Goal: Information Seeking & Learning: Learn about a topic

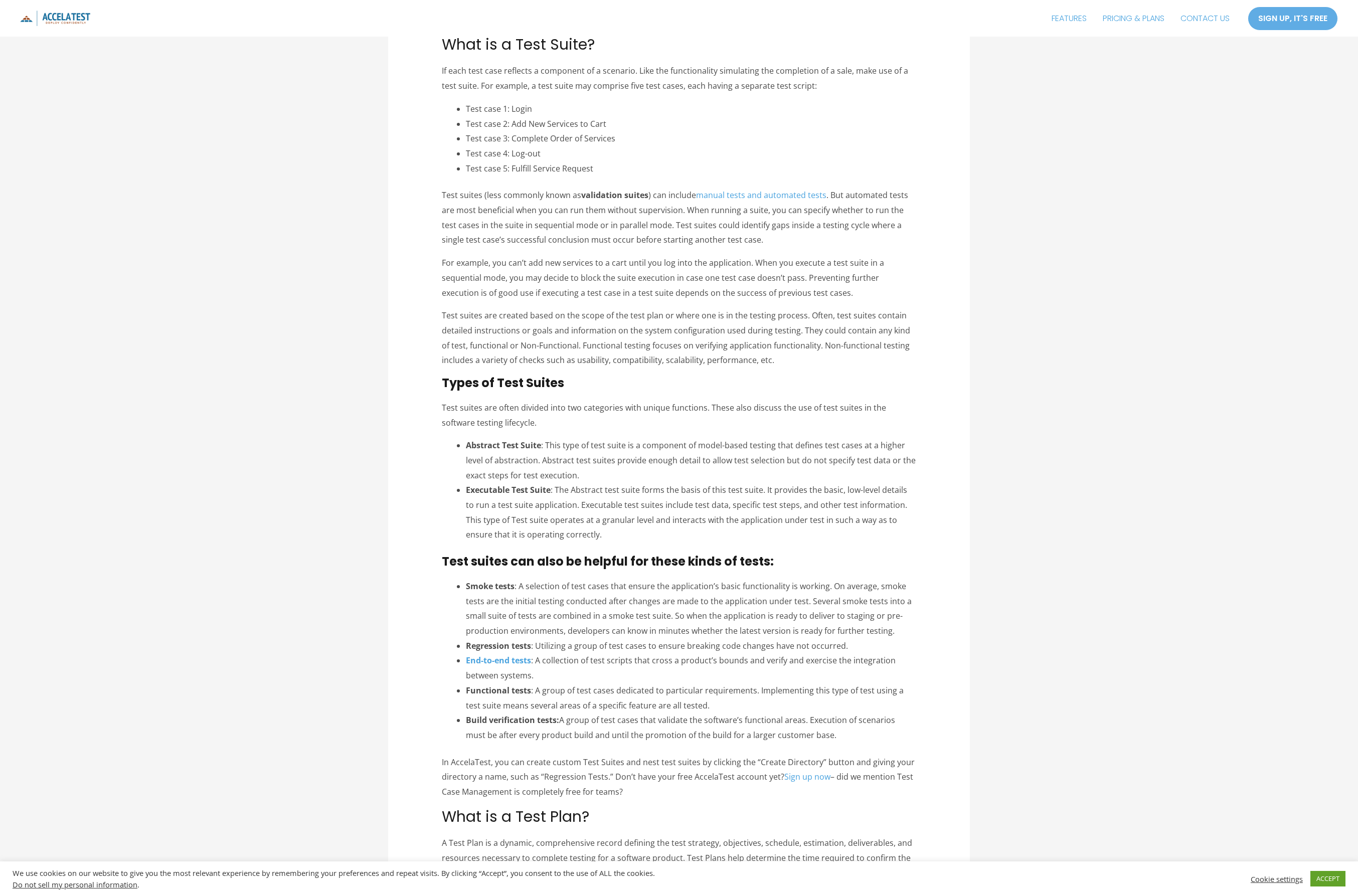
scroll to position [782, 0]
drag, startPoint x: 491, startPoint y: 595, endPoint x: 486, endPoint y: 593, distance: 5.4
click at [491, 595] on li "Smoke tests : A selection of test cases that ensure the application’s basic fun…" at bounding box center [692, 607] width 451 height 59
drag, startPoint x: 439, startPoint y: 559, endPoint x: 876, endPoint y: 731, distance: 469.6
click at [876, 731] on article "Test Suite, Test Case, Test Plan, What’s the Difference? Blog , Test Case Manag…" at bounding box center [679, 390] width 582 height 2205
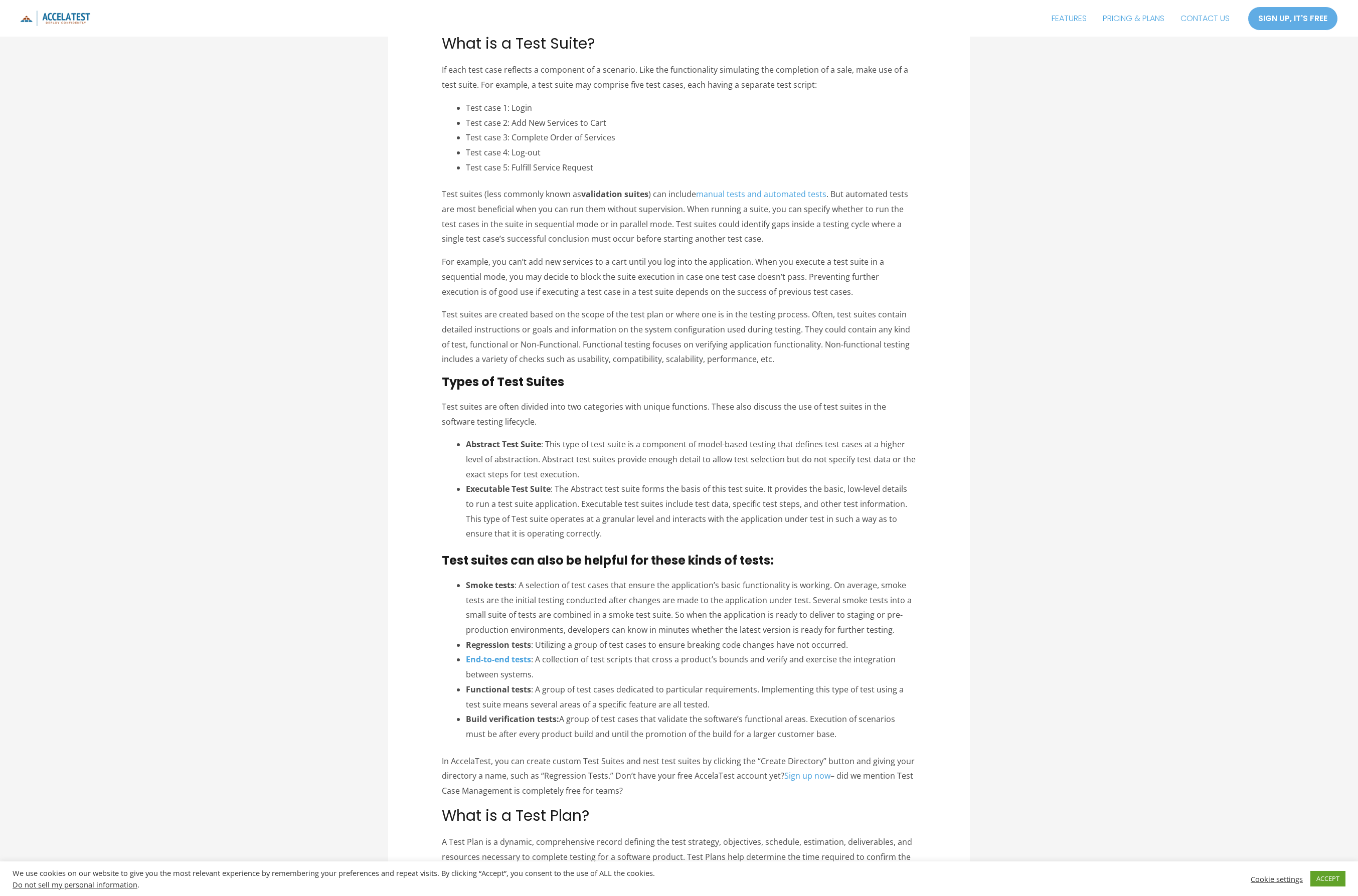
copy div "Lore ipsumd sit amet co adipisc eli seddo eiusm te incid: Utlab etdol : M aliqu…"
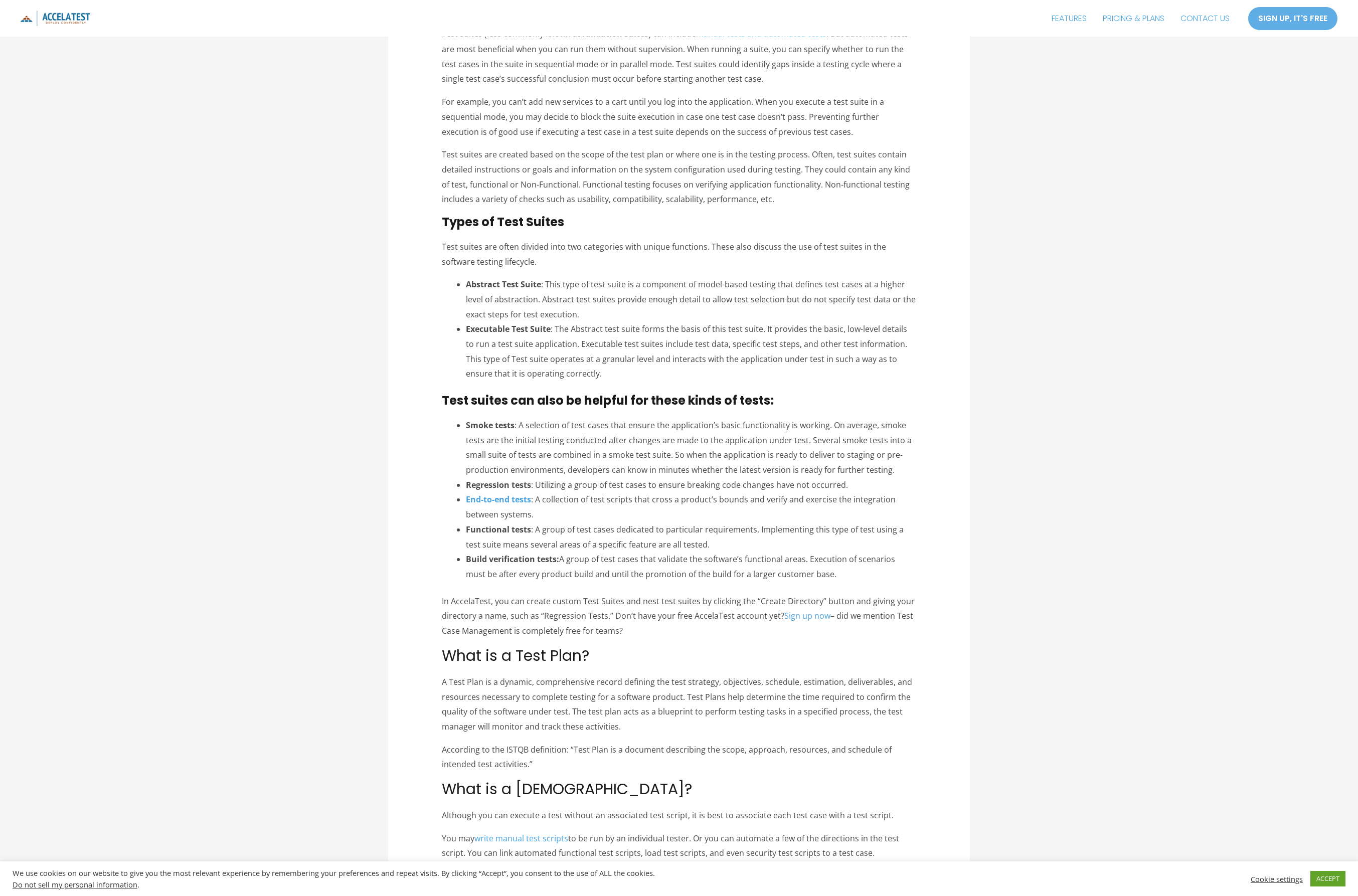
scroll to position [1164, 0]
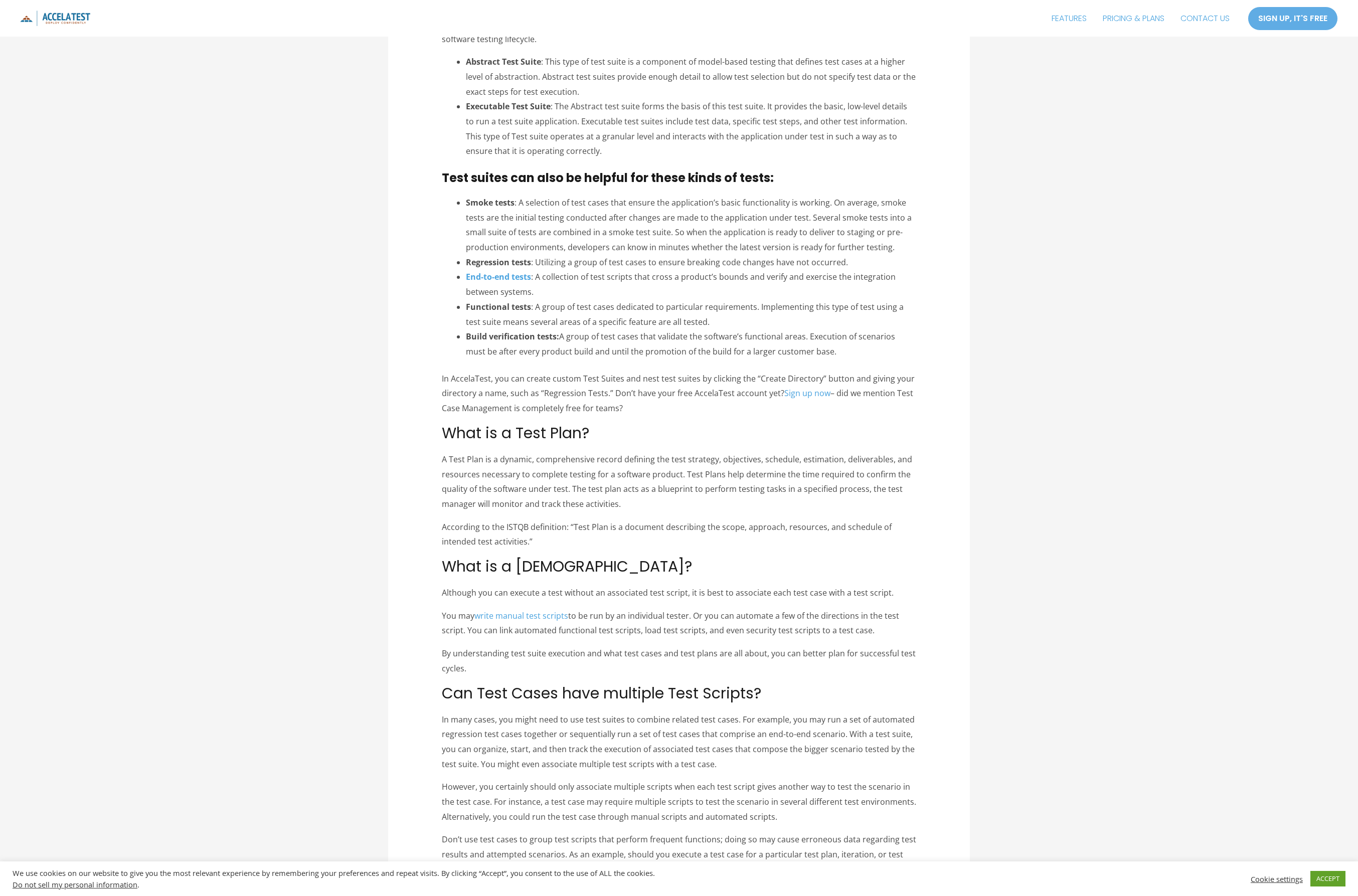
click at [652, 483] on p "A Test Plan is a dynamic, comprehensive record defining the test strategy, obje…" at bounding box center [679, 482] width 475 height 59
drag, startPoint x: 446, startPoint y: 466, endPoint x: 548, endPoint y: 538, distance: 124.9
click at [548, 538] on div "LinkedIn Tweet Email A test case answers this question: What are you going to e…" at bounding box center [679, 33] width 475 height 2071
copy div "A Test Plan is a dynamic, comprehensive record defining the test strategy, obje…"
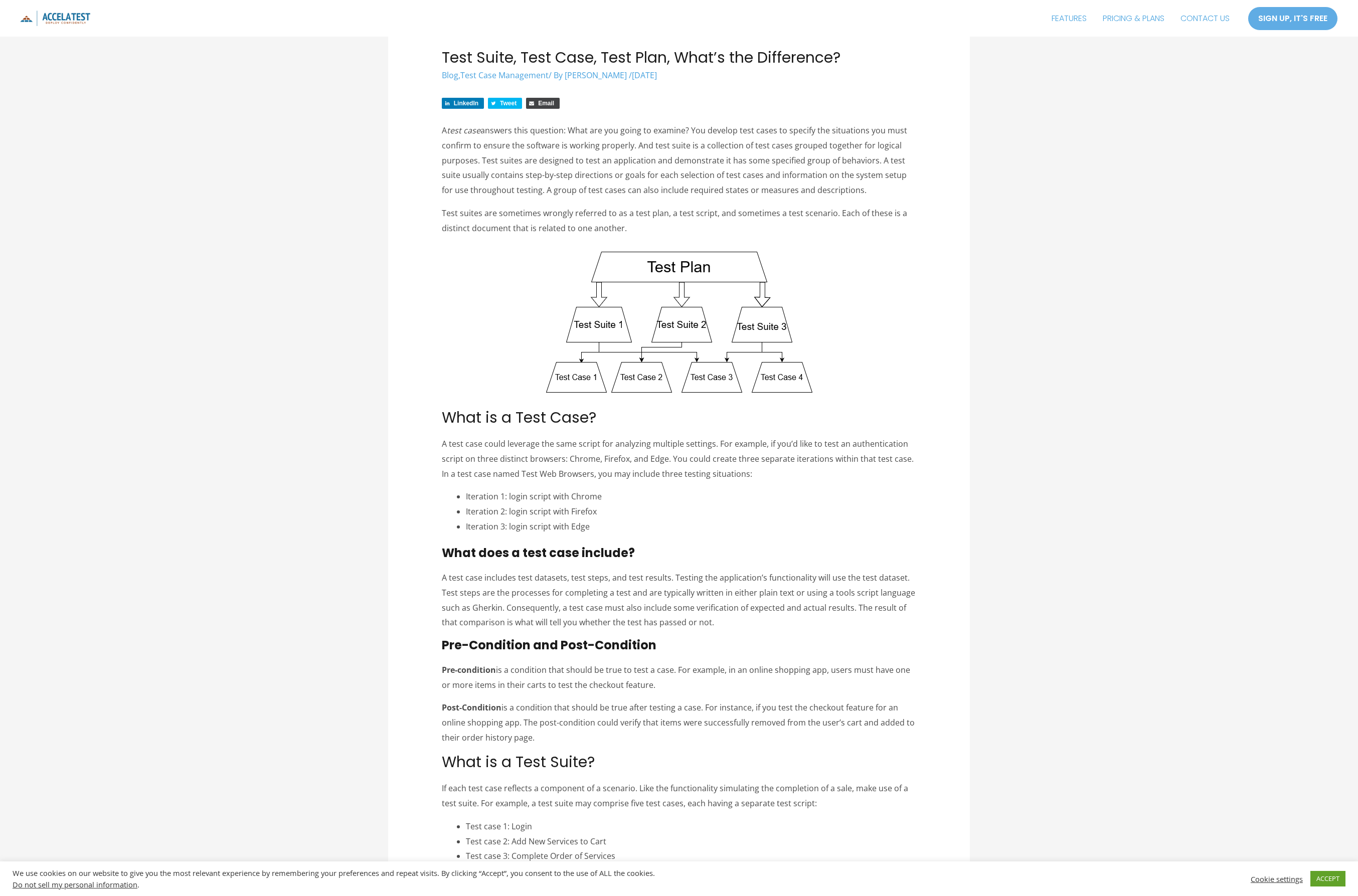
scroll to position [0, 0]
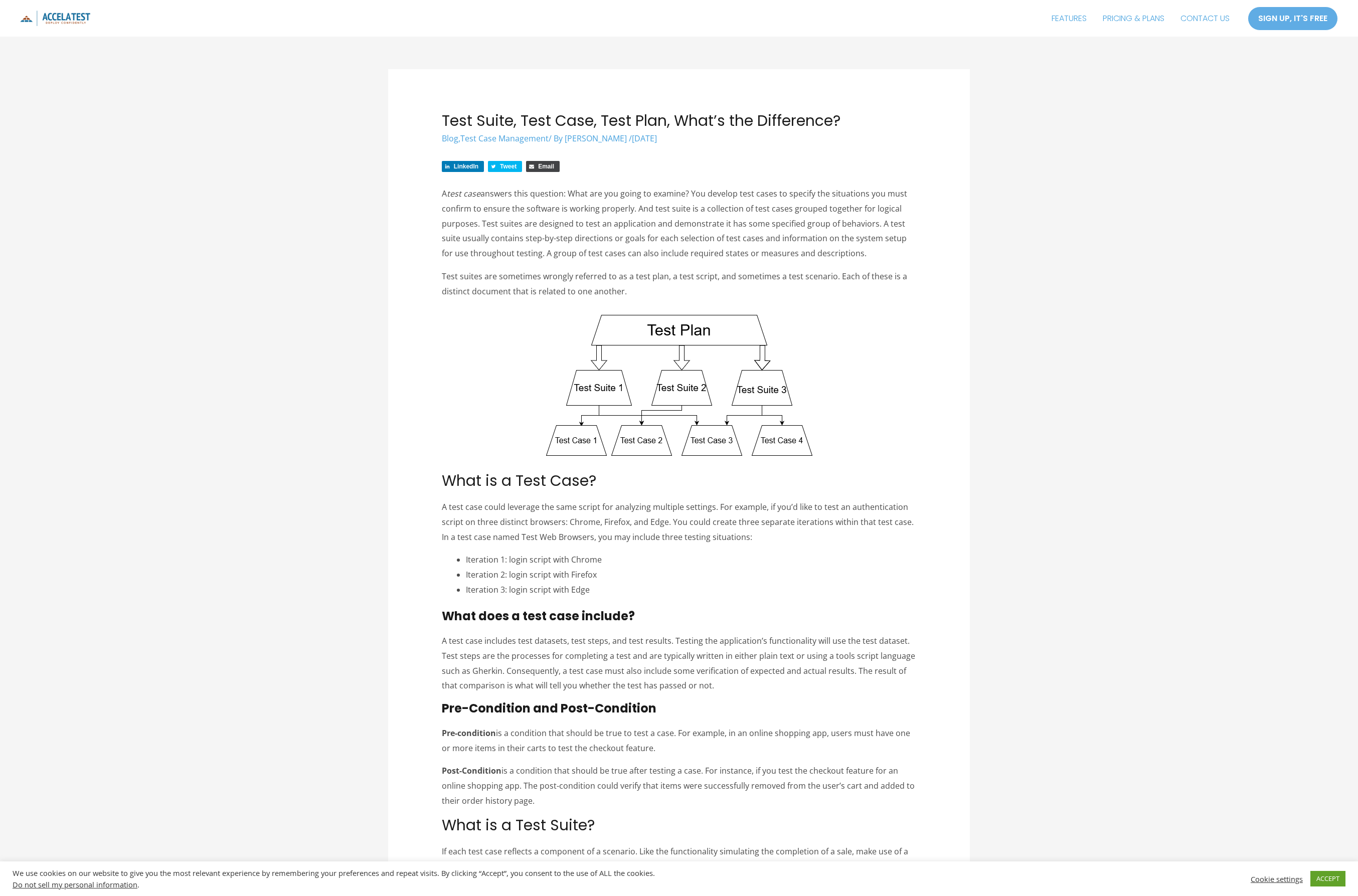
click at [597, 204] on p "A test case answers this question: What are you going to examine? You develop t…" at bounding box center [679, 223] width 475 height 75
drag, startPoint x: 653, startPoint y: 208, endPoint x: 847, endPoint y: 254, distance: 199.4
click at [847, 254] on p "A test case answers this question: What are you going to examine? You develop t…" at bounding box center [679, 223] width 475 height 75
copy p "test suite is a collection of test cases grouped together for logical purposes.…"
drag, startPoint x: 678, startPoint y: 182, endPoint x: 663, endPoint y: 180, distance: 15.1
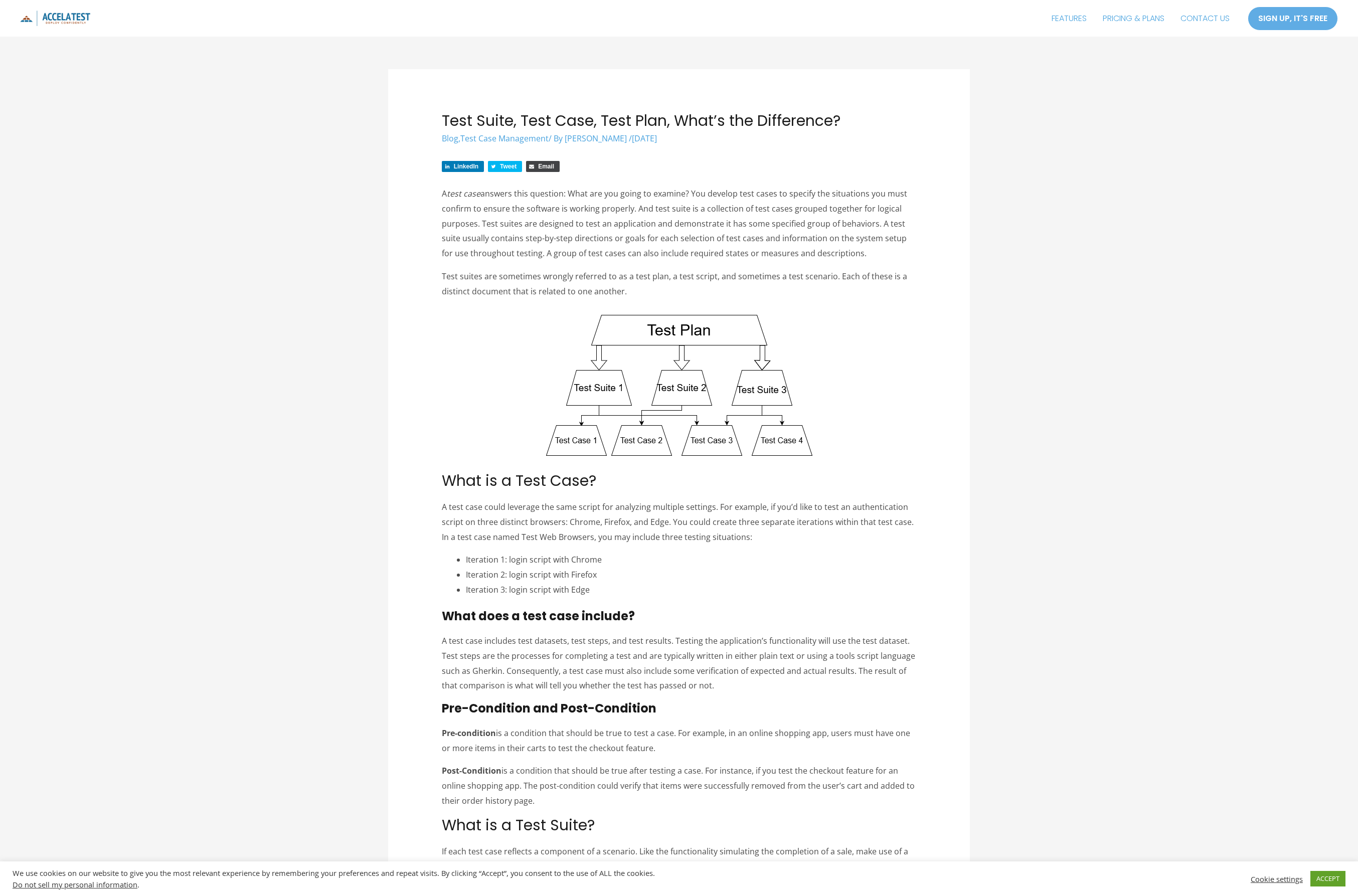
drag, startPoint x: 440, startPoint y: 194, endPoint x: 634, endPoint y: 213, distance: 194.9
copy p "A test case answers this question: What are you going to examine? You develop t…"
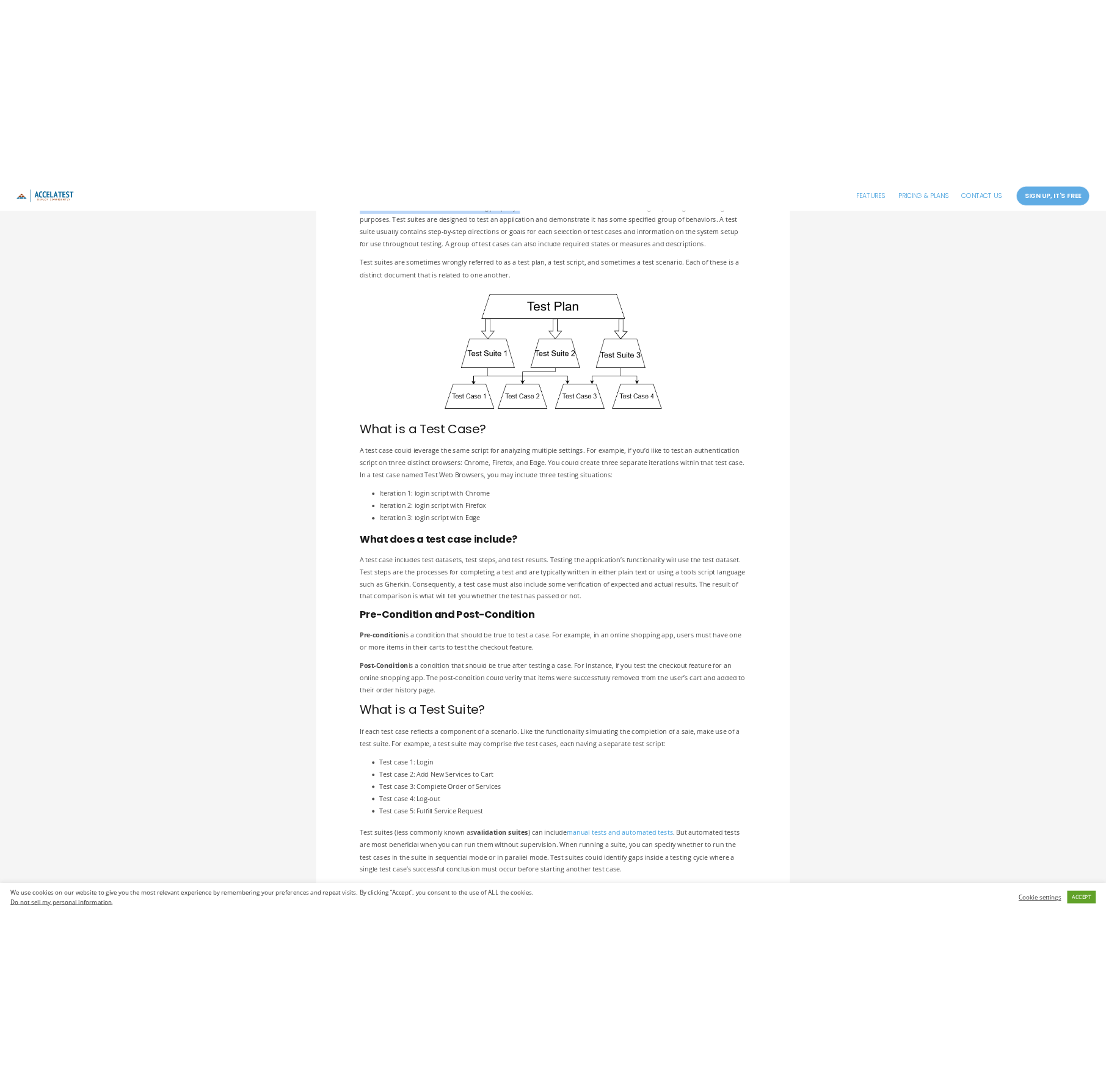
scroll to position [216, 0]
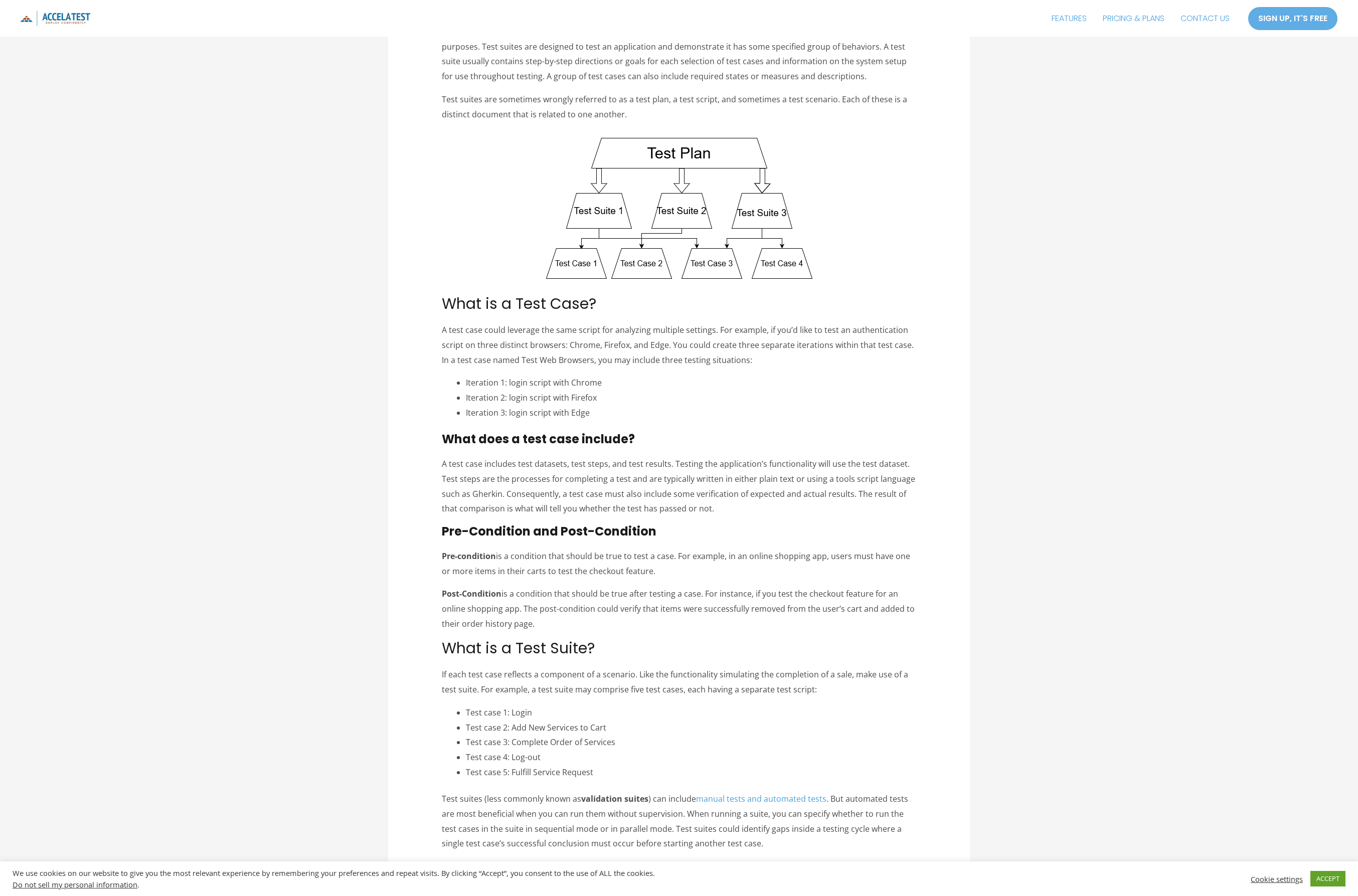
click at [574, 340] on p "A test case could leverage the same script for analyzing multiple settings. For…" at bounding box center [679, 345] width 475 height 45
drag, startPoint x: 443, startPoint y: 466, endPoint x: 742, endPoint y: 504, distance: 301.4
click at [752, 510] on p "A test case includes test datasets, test steps, and test results. Testing the a…" at bounding box center [679, 487] width 475 height 59
copy p "A test case includes test datasets, test steps, and test results. Testing the a…"
click at [525, 564] on p "Pre-condition is a condition that should be true to test a case. For example, i…" at bounding box center [679, 564] width 475 height 30
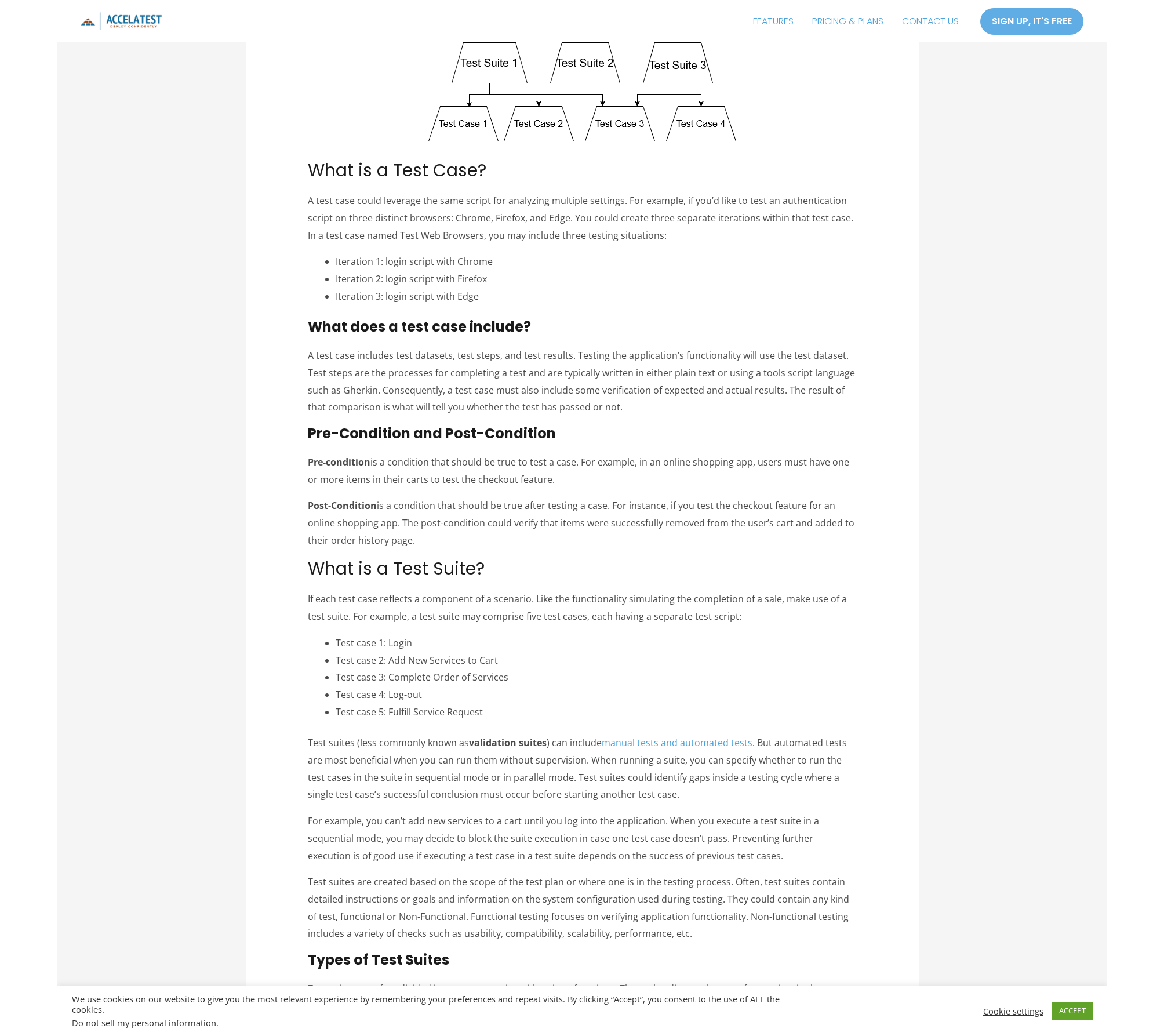
scroll to position [413, 0]
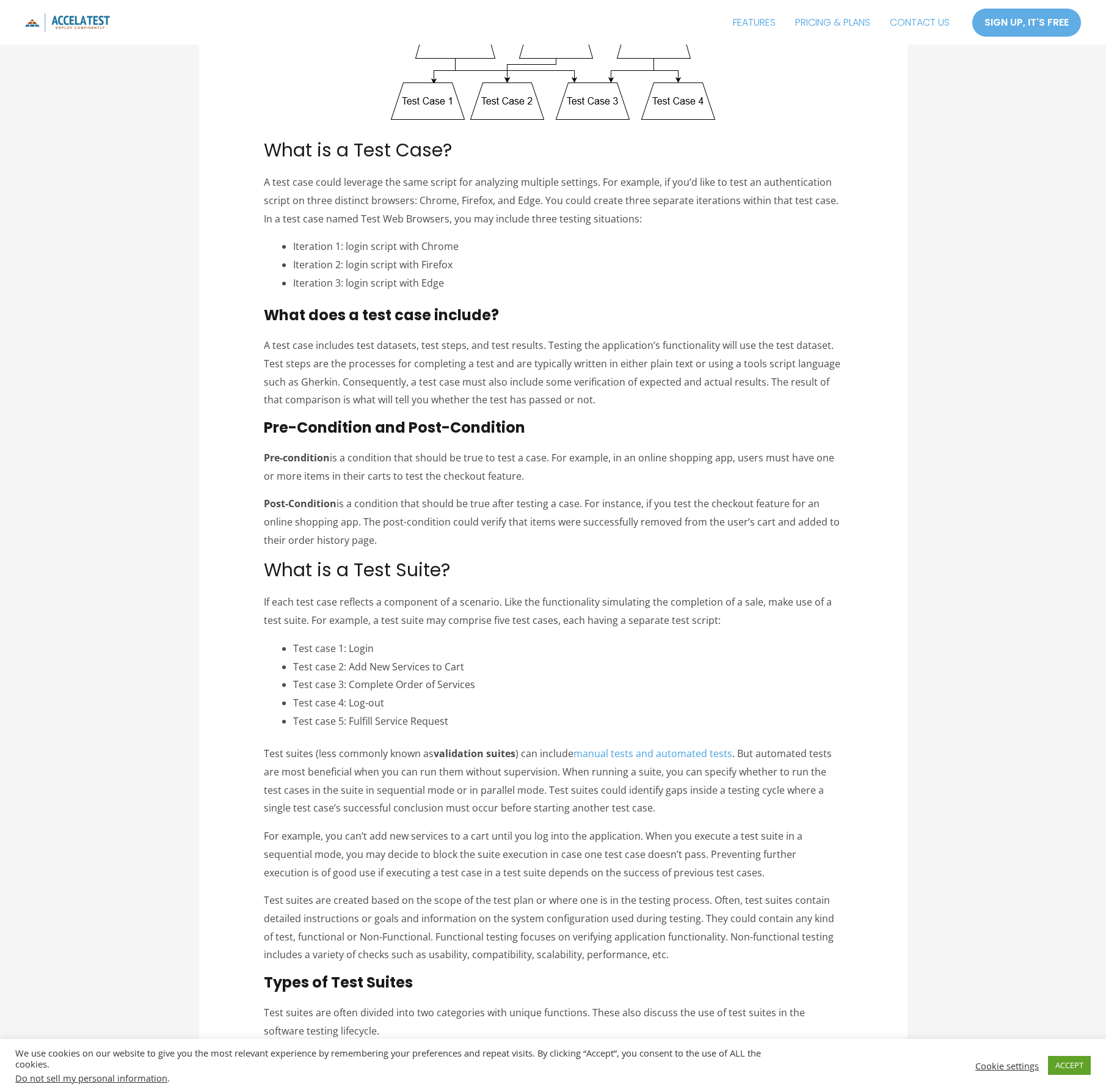
drag, startPoint x: 393, startPoint y: 477, endPoint x: 346, endPoint y: 457, distance: 51.1
click at [393, 477] on p "Pre-condition is a condition that should be true to test a case. For example, i…" at bounding box center [553, 467] width 578 height 36
drag, startPoint x: 342, startPoint y: 458, endPoint x: 523, endPoint y: 473, distance: 181.6
click at [522, 473] on p "Pre-condition is a condition that should be true to test a case. For example, i…" at bounding box center [553, 467] width 578 height 36
copy p "a condition that should be true to test a case. For example, in an online shopp…"
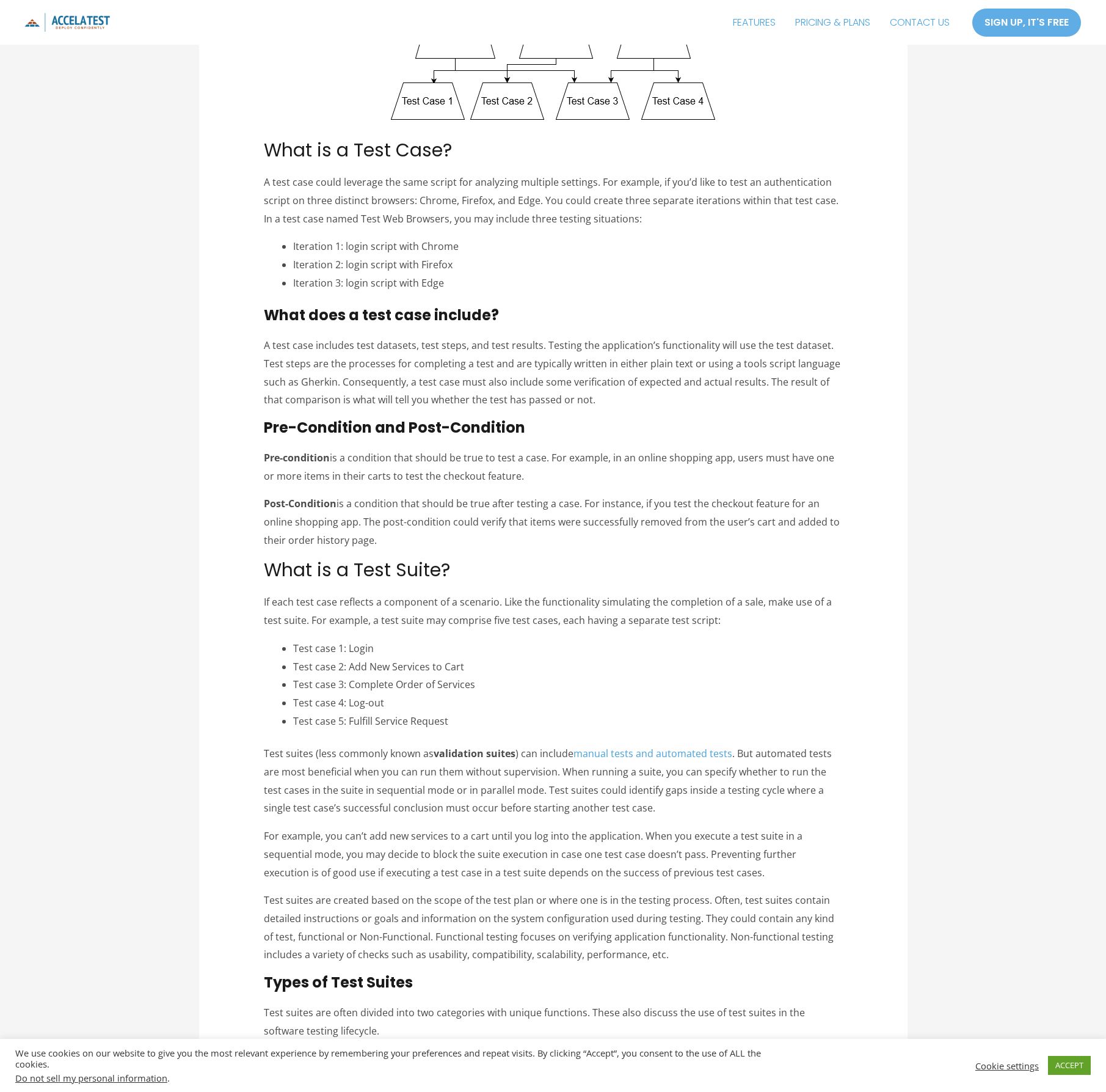
drag, startPoint x: 347, startPoint y: 503, endPoint x: 394, endPoint y: 536, distance: 57.4
click at [385, 537] on p "Post-Condition is a condition that should be true after testing a case. For ins…" at bounding box center [553, 522] width 578 height 54
copy p "a condition that should be true after testing a case. For instance, if you test…"
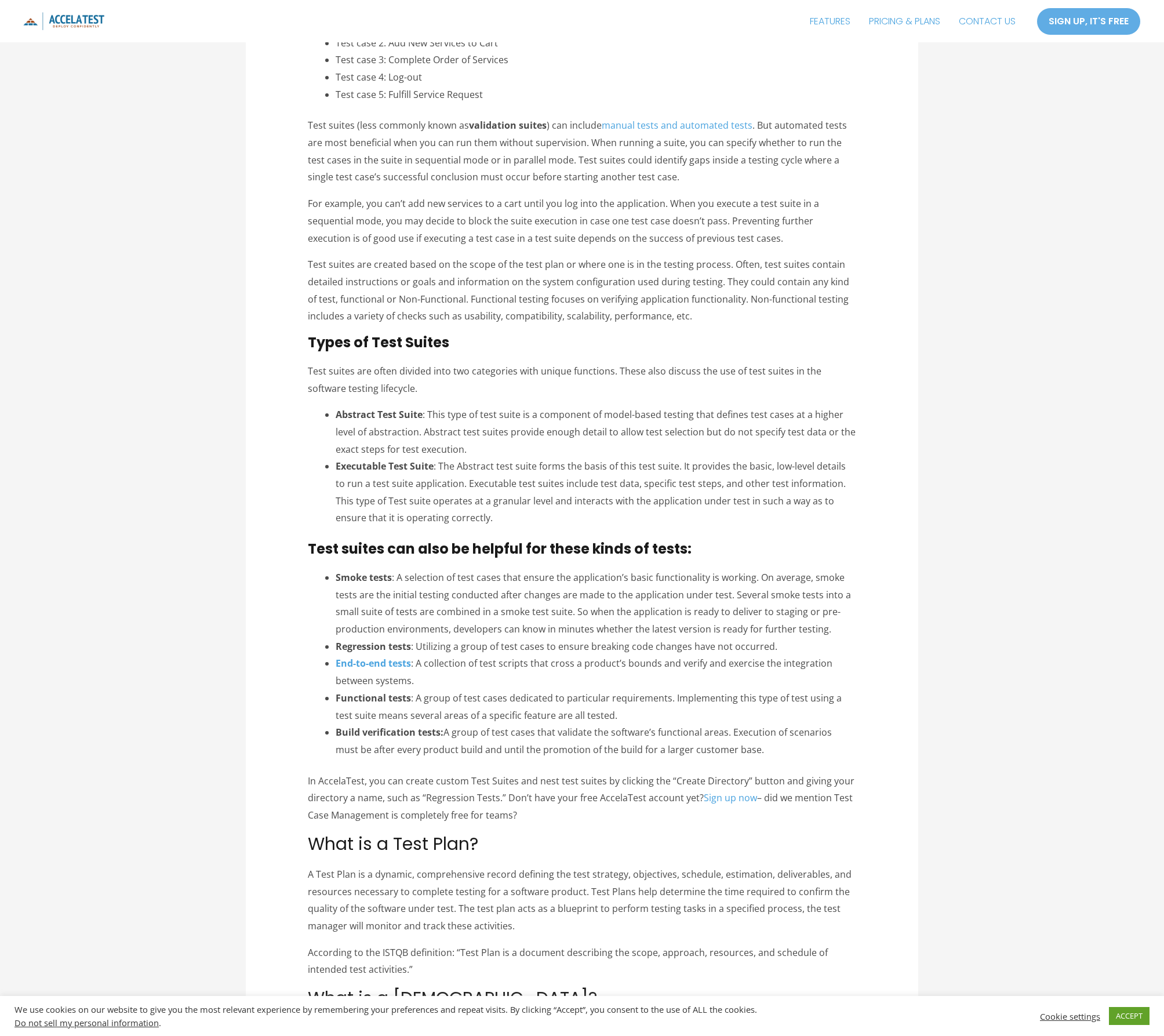
scroll to position [1003, 0]
click at [528, 422] on li "Abstract Test Suite : This type of test suite is a component of model-based tes…" at bounding box center [596, 431] width 522 height 51
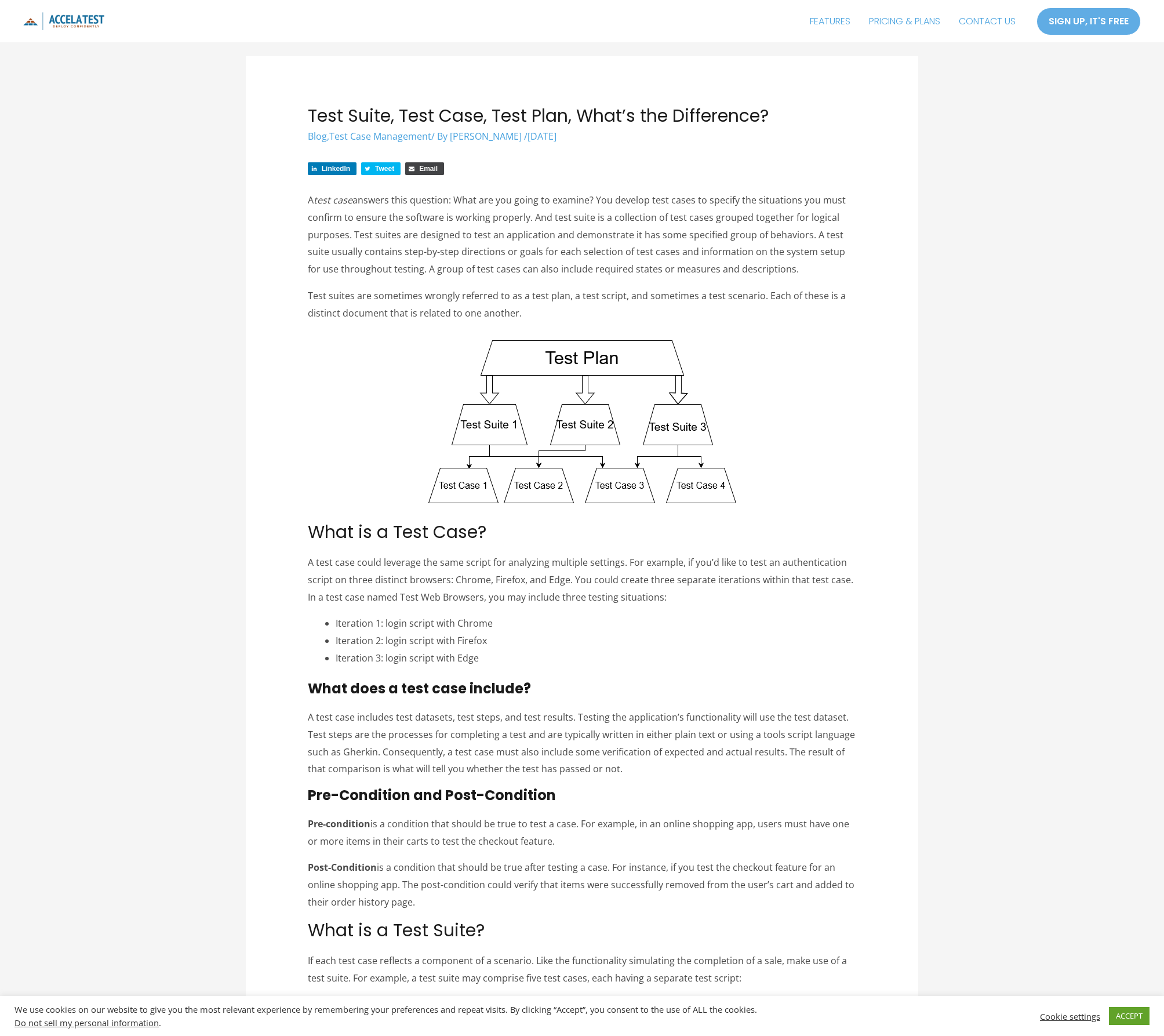
scroll to position [0, 0]
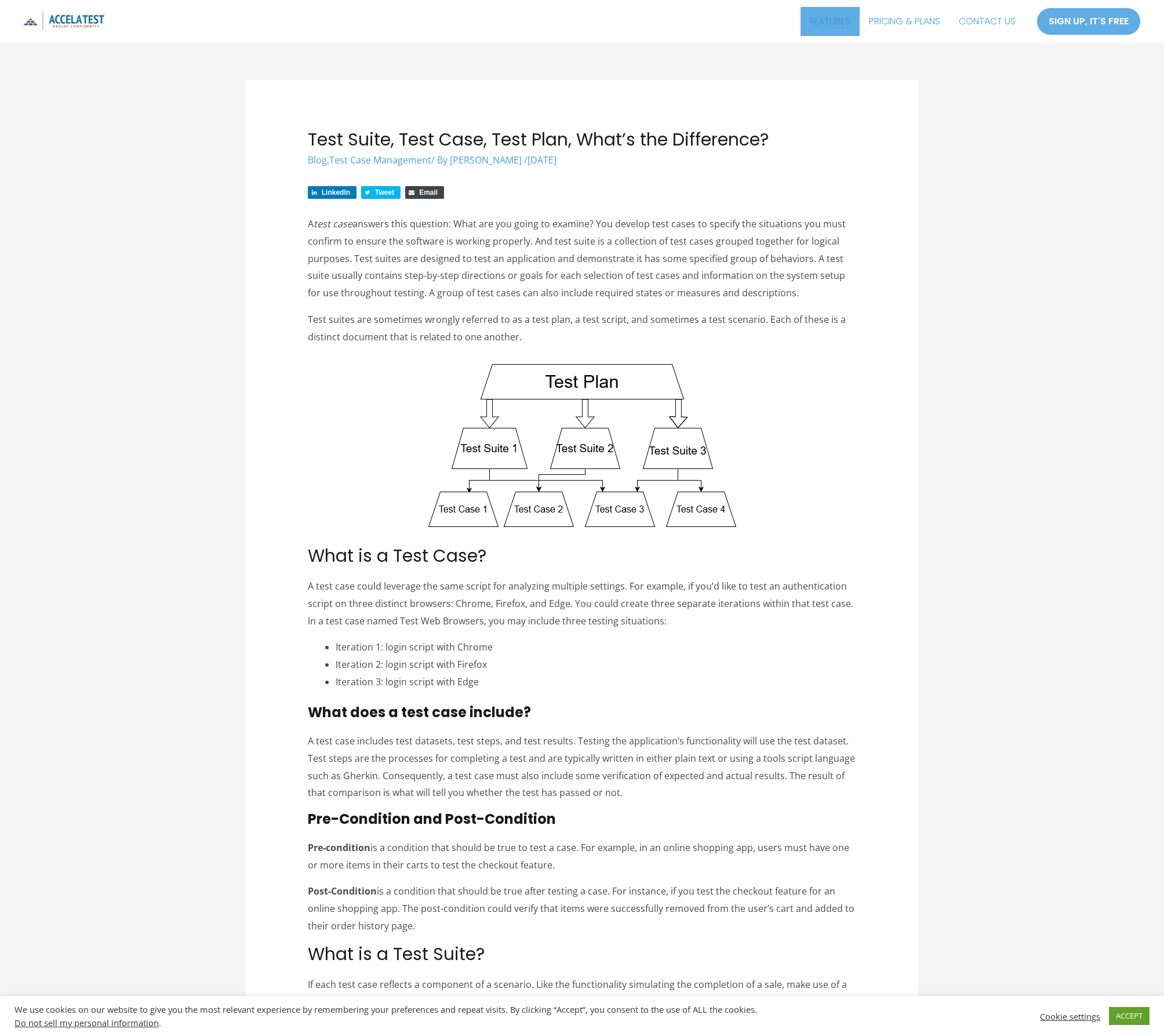
drag, startPoint x: 839, startPoint y: 16, endPoint x: 837, endPoint y: 24, distance: 8.2
click at [839, 16] on link "FEATURES" at bounding box center [829, 21] width 59 height 29
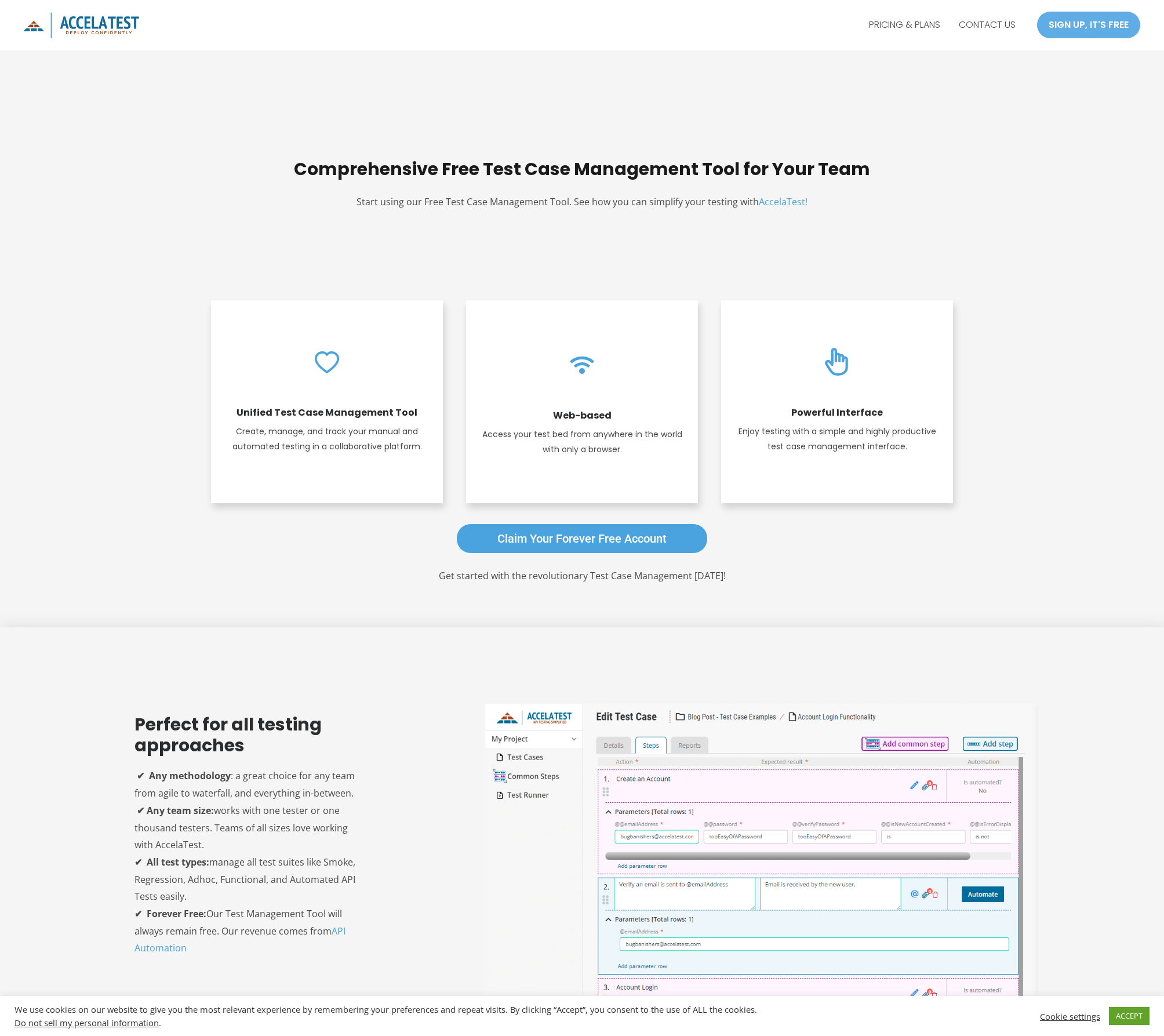
click at [309, 410] on strong "Unified Test Case Management Tool" at bounding box center [327, 413] width 181 height 14
drag, startPoint x: 1081, startPoint y: 22, endPoint x: 1066, endPoint y: 40, distance: 23.4
click at [1081, 22] on div "SIGN UP, IT'S FREE" at bounding box center [1089, 25] width 105 height 27
